Goal: Information Seeking & Learning: Learn about a topic

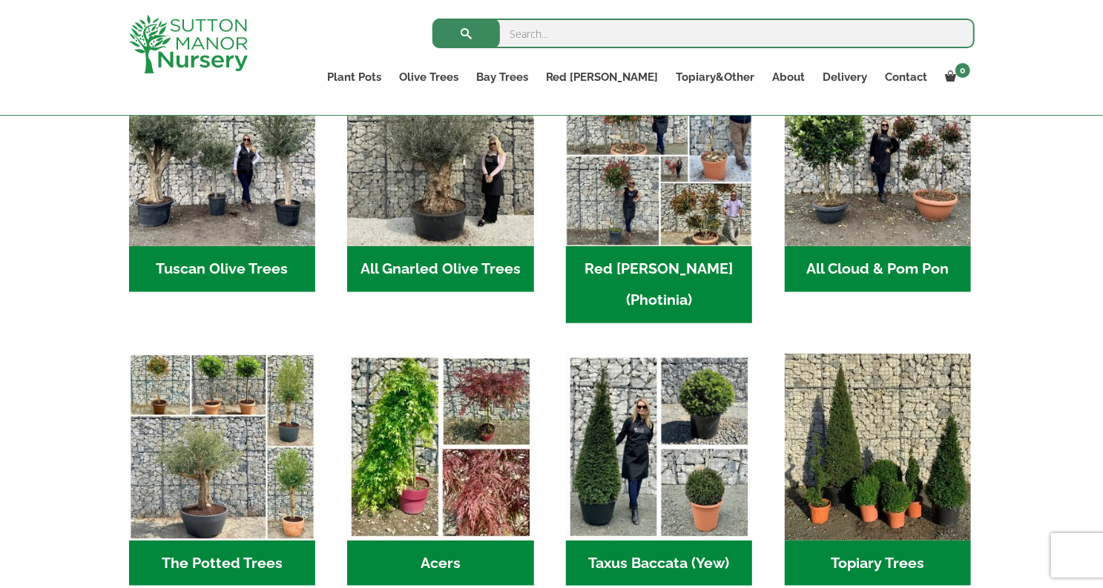
scroll to position [816, 0]
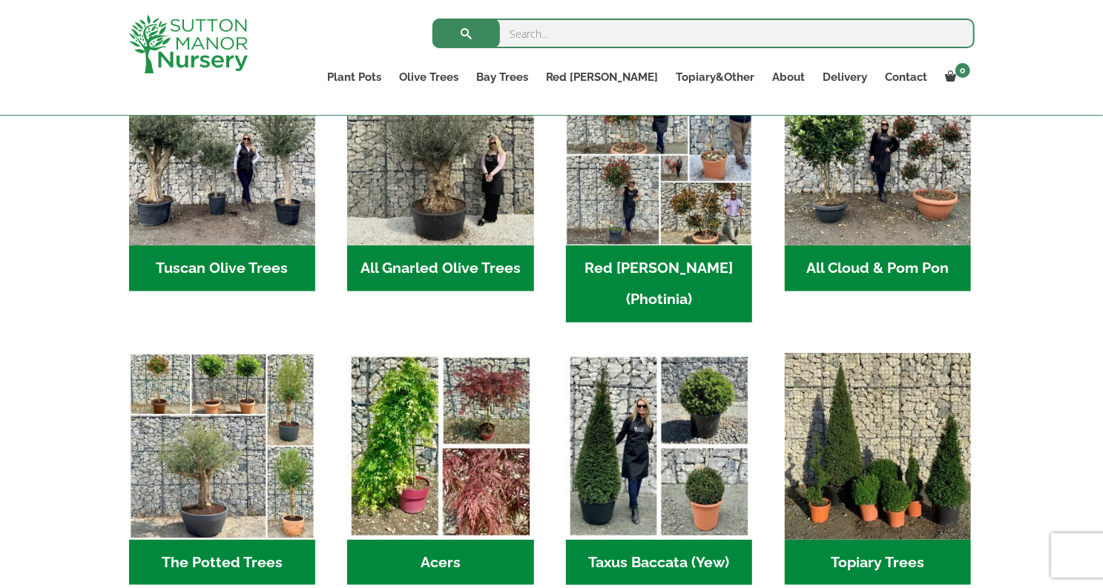
click at [261, 264] on h2 "Tuscan Olive Trees (9)" at bounding box center [222, 268] width 186 height 46
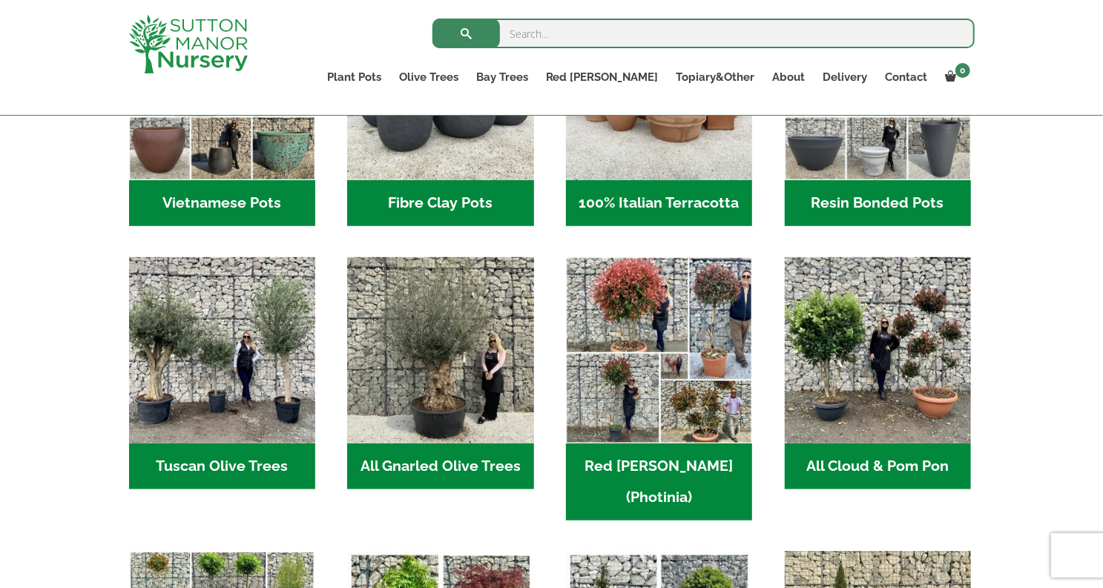
scroll to position [593, 0]
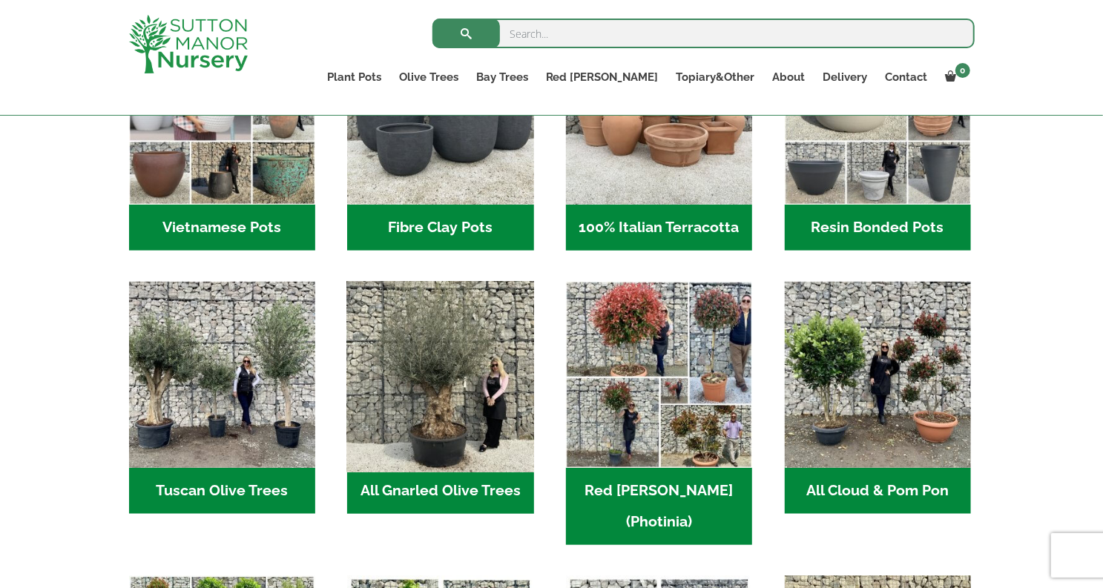
click at [445, 419] on img "Visit product category All Gnarled Olive Trees" at bounding box center [441, 375] width 196 height 196
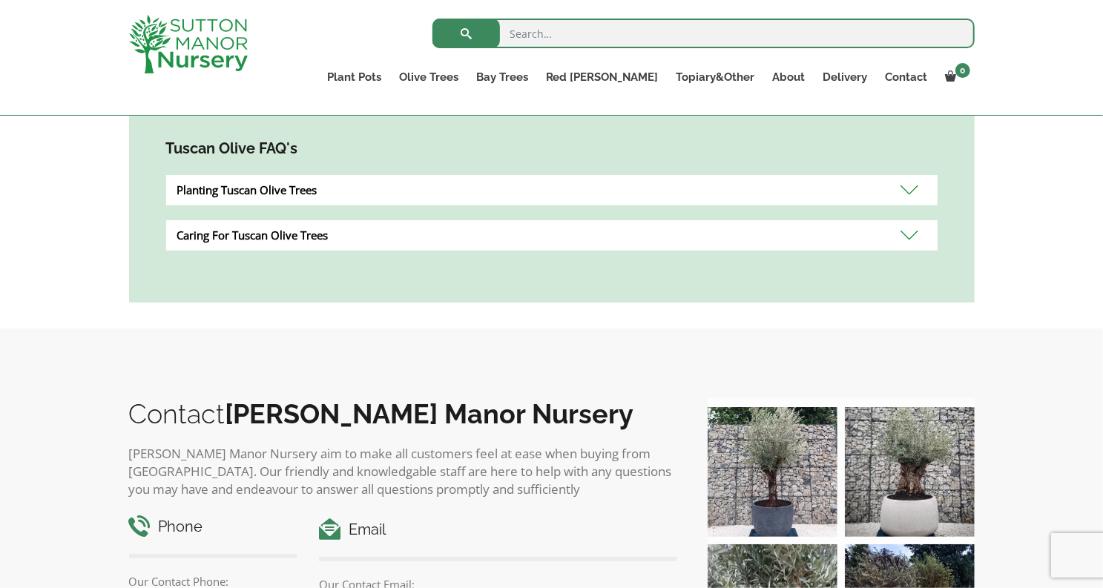
scroll to position [816, 0]
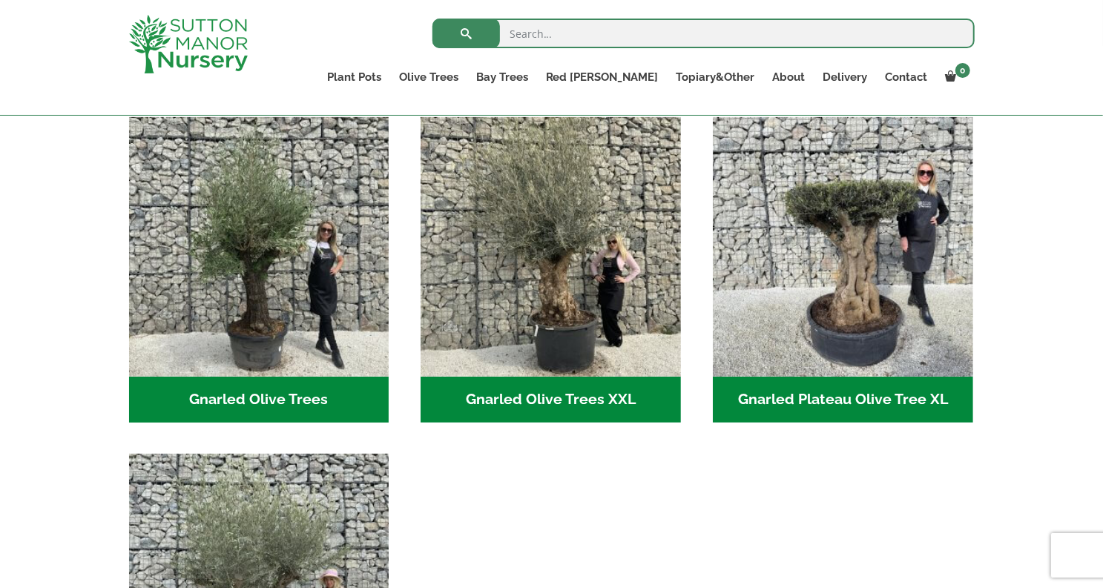
scroll to position [297, 0]
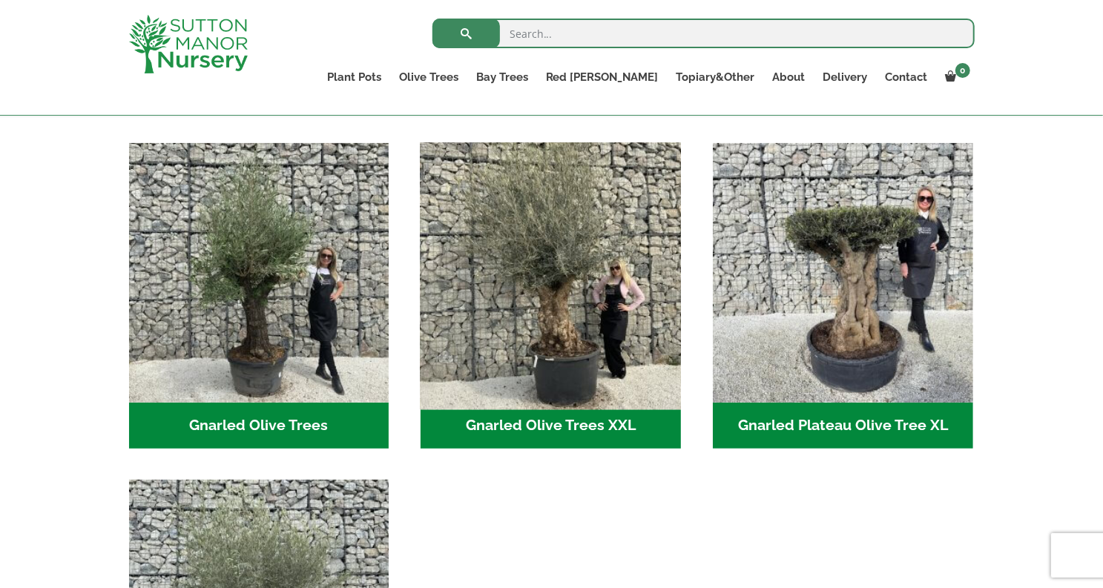
click at [514, 268] on img "Visit product category Gnarled Olive Trees XXL" at bounding box center [550, 272] width 273 height 273
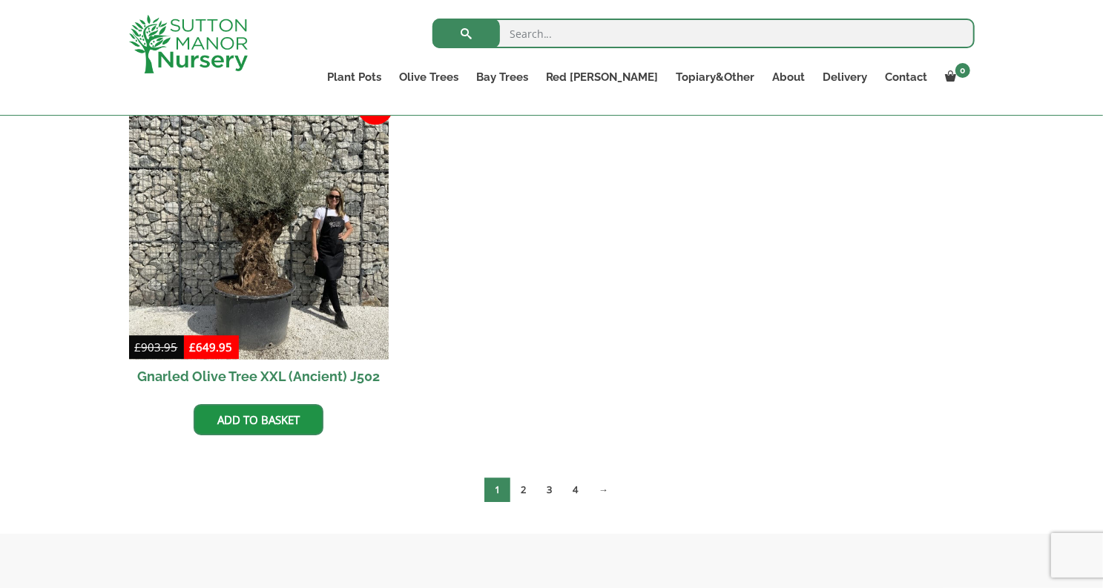
scroll to position [2595, 0]
click at [523, 487] on link "2" at bounding box center [523, 489] width 26 height 24
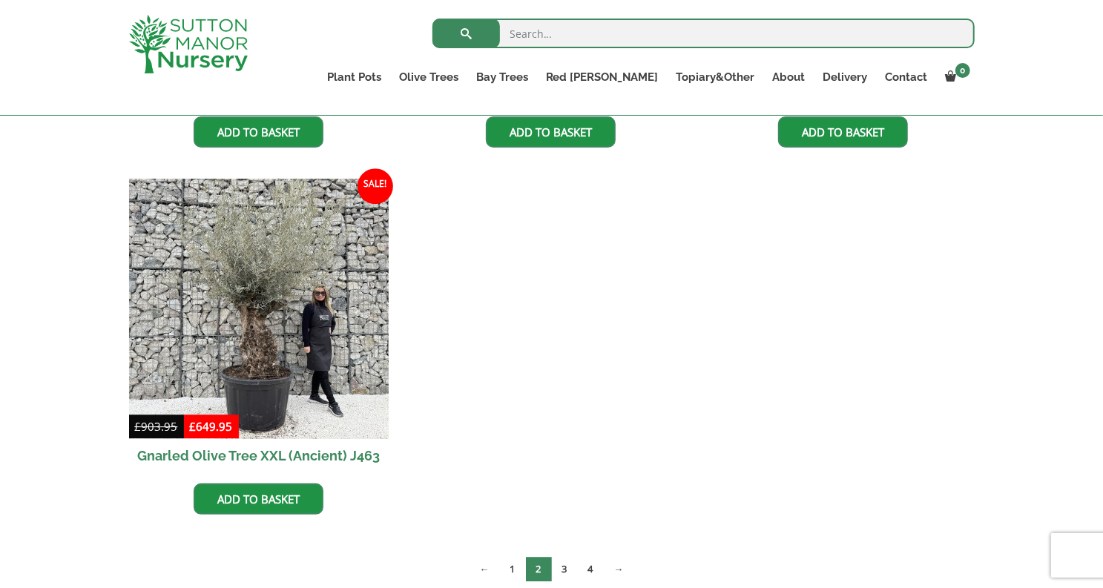
scroll to position [2521, 0]
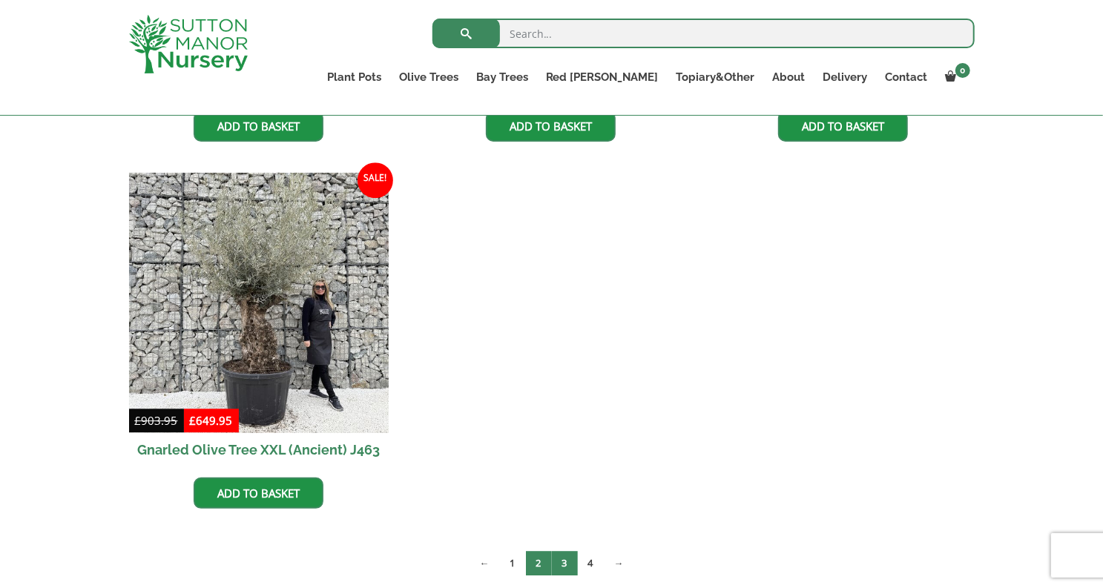
click at [569, 561] on link "3" at bounding box center [565, 563] width 26 height 24
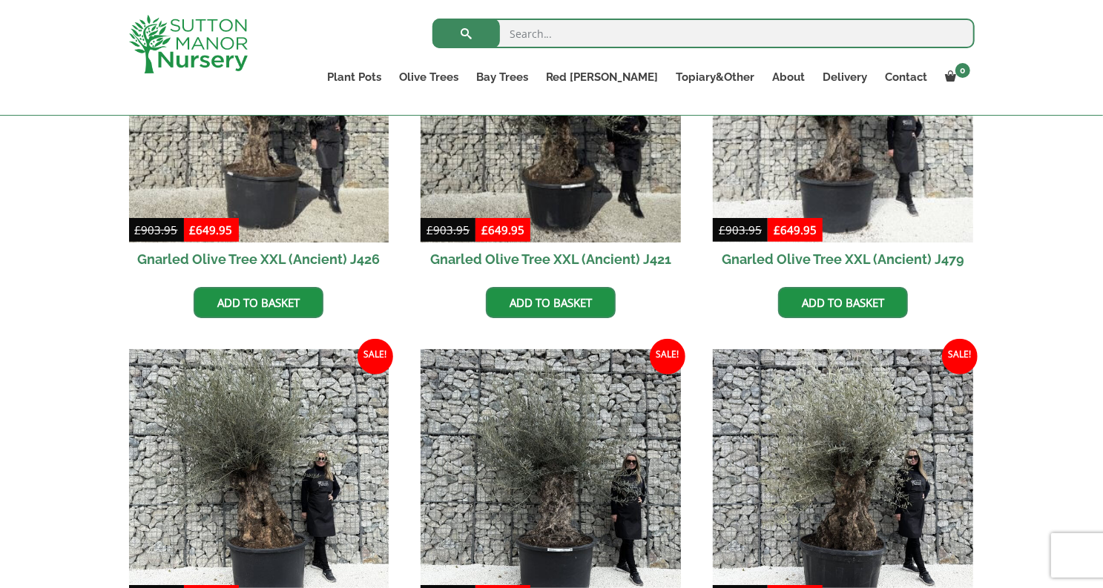
scroll to position [492, 0]
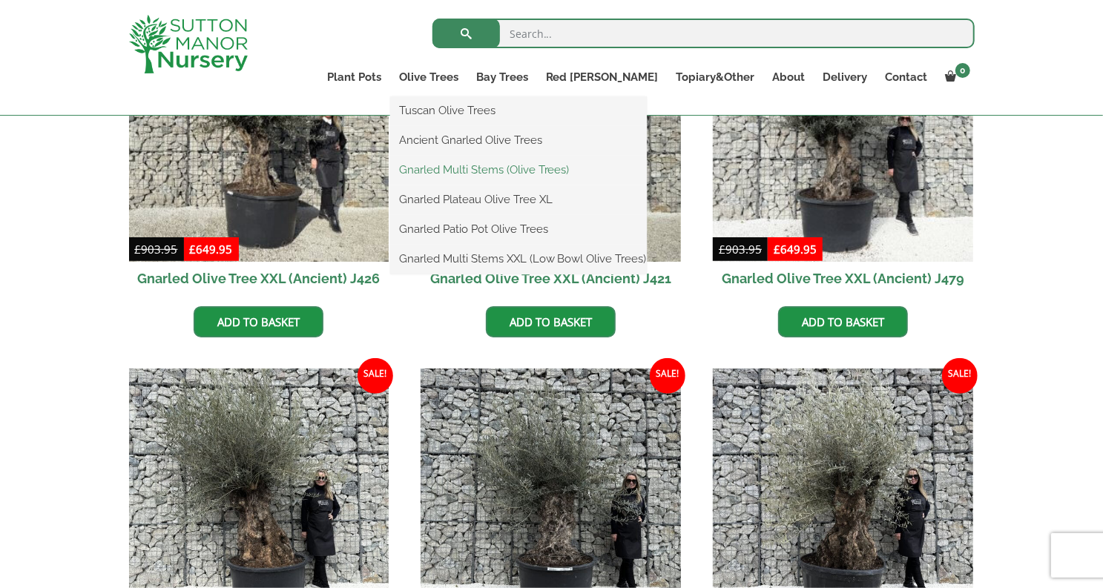
click at [535, 169] on link "Gnarled Multi Stems (Olive Trees)" at bounding box center [518, 170] width 257 height 22
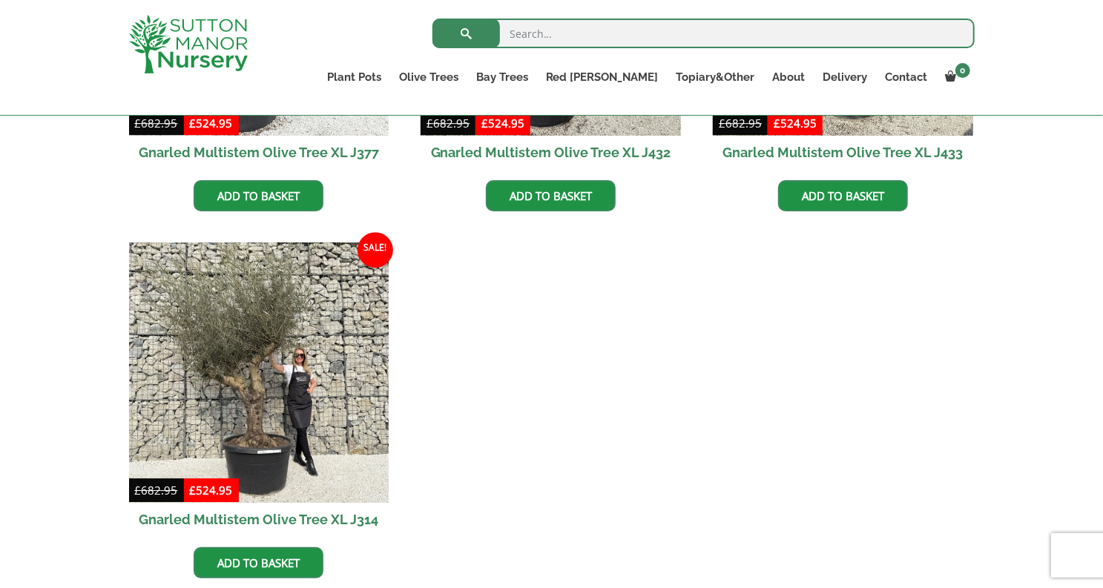
scroll to position [2744, 0]
